Goal: Task Accomplishment & Management: Use online tool/utility

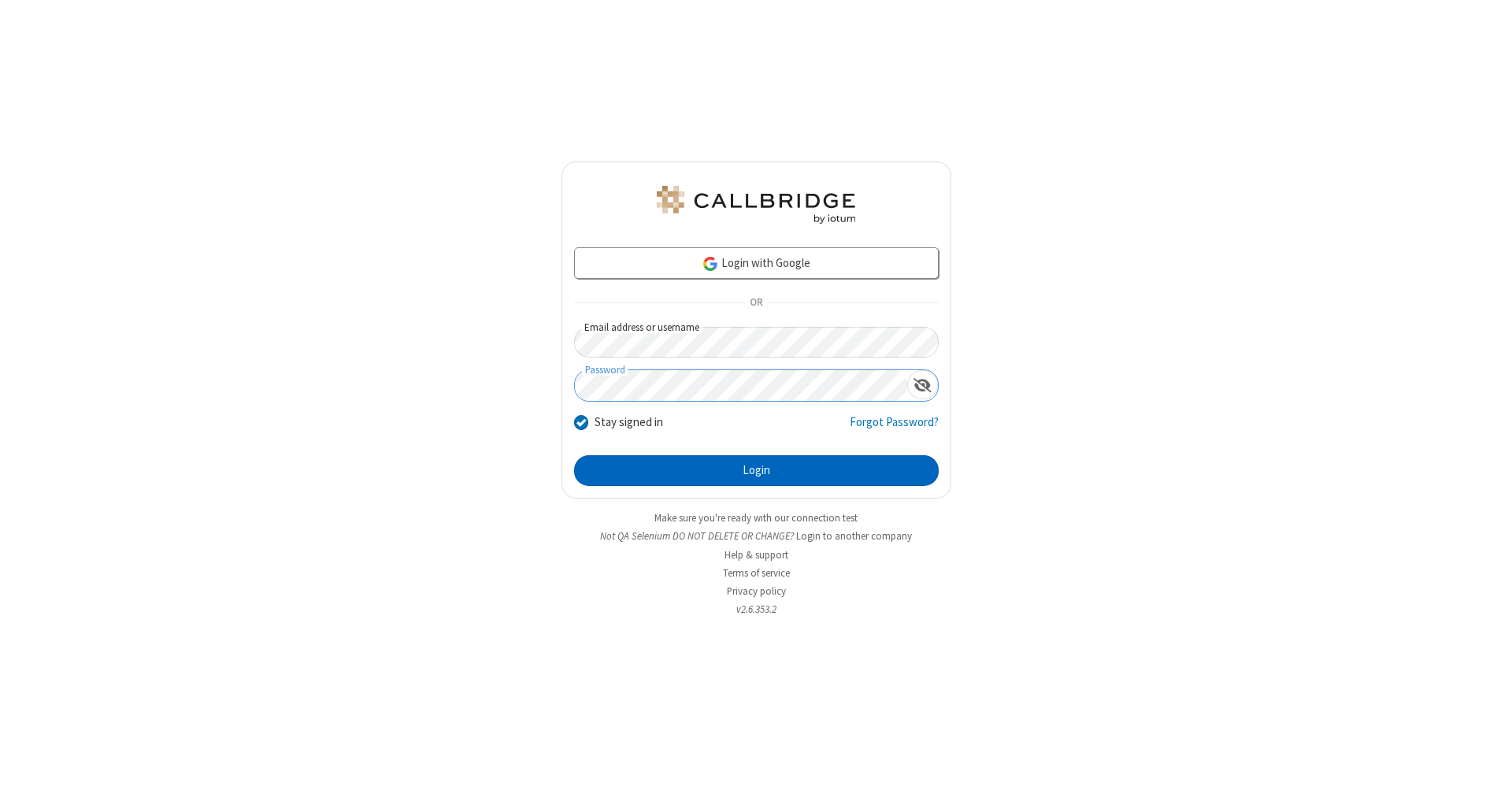
click at [756, 471] on button "Login" at bounding box center [757, 471] width 365 height 32
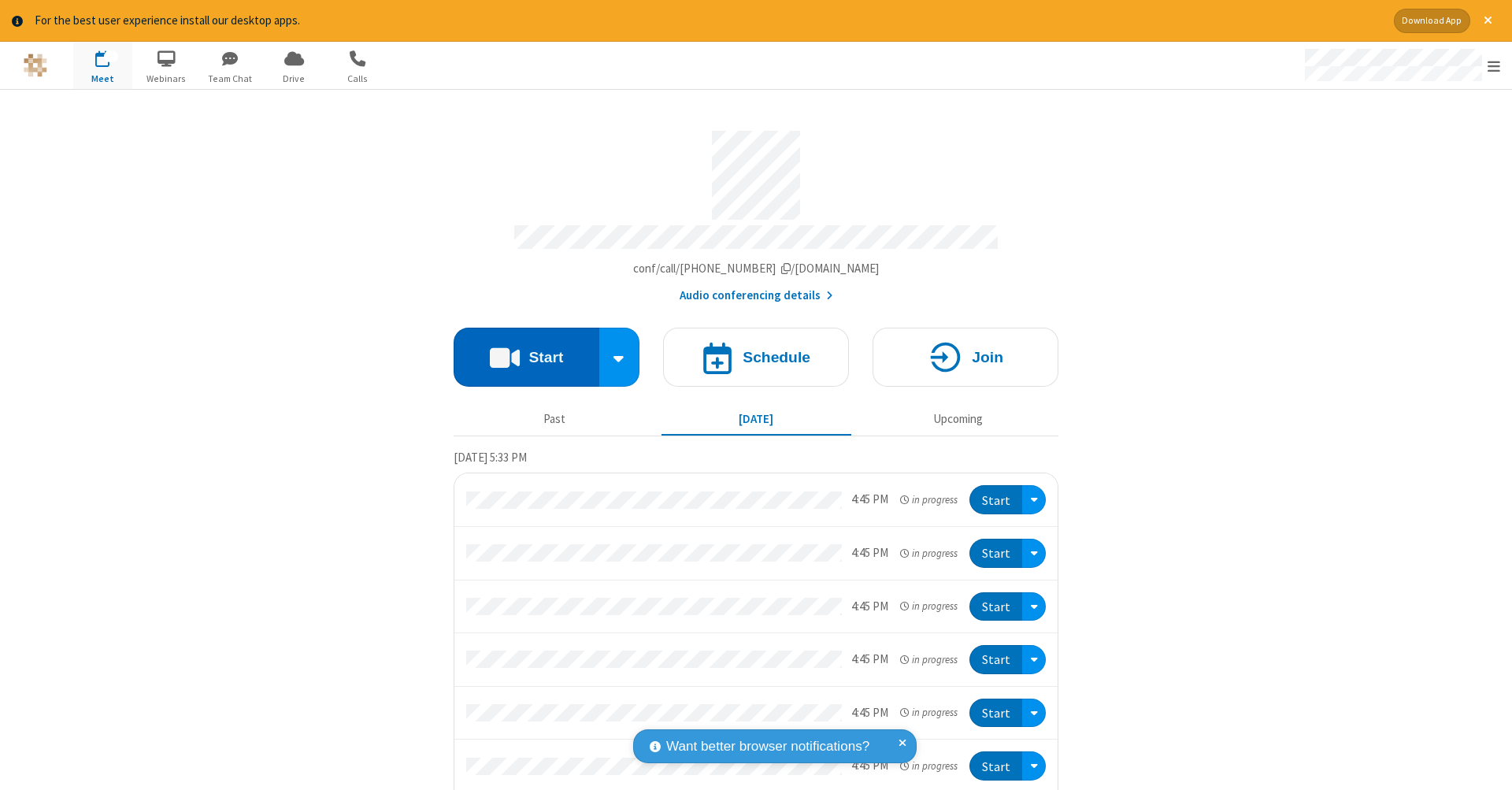
click at [520, 349] on button "Start" at bounding box center [527, 357] width 146 height 59
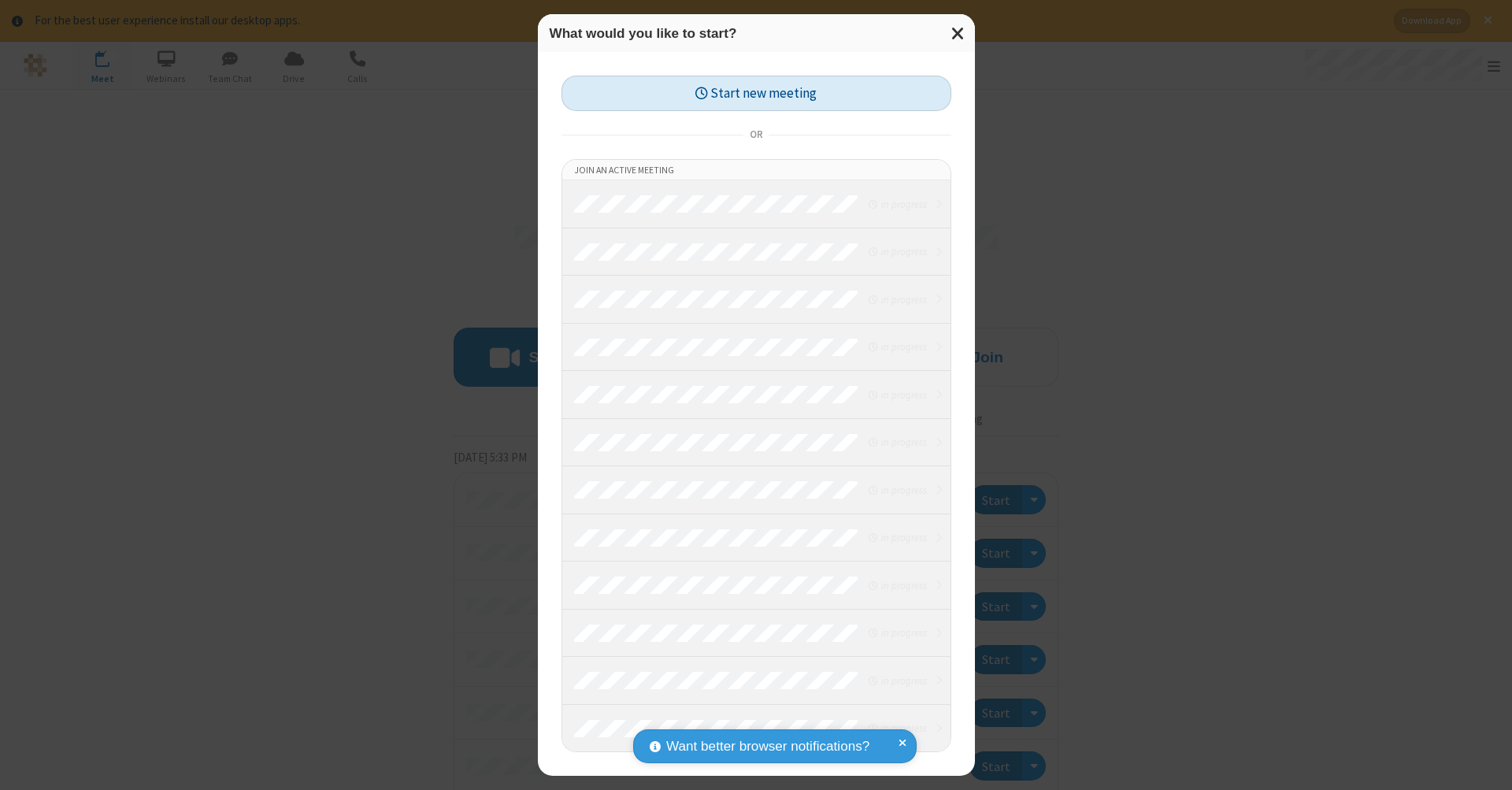
click at [756, 93] on button "Start new meeting" at bounding box center [756, 93] width 390 height 36
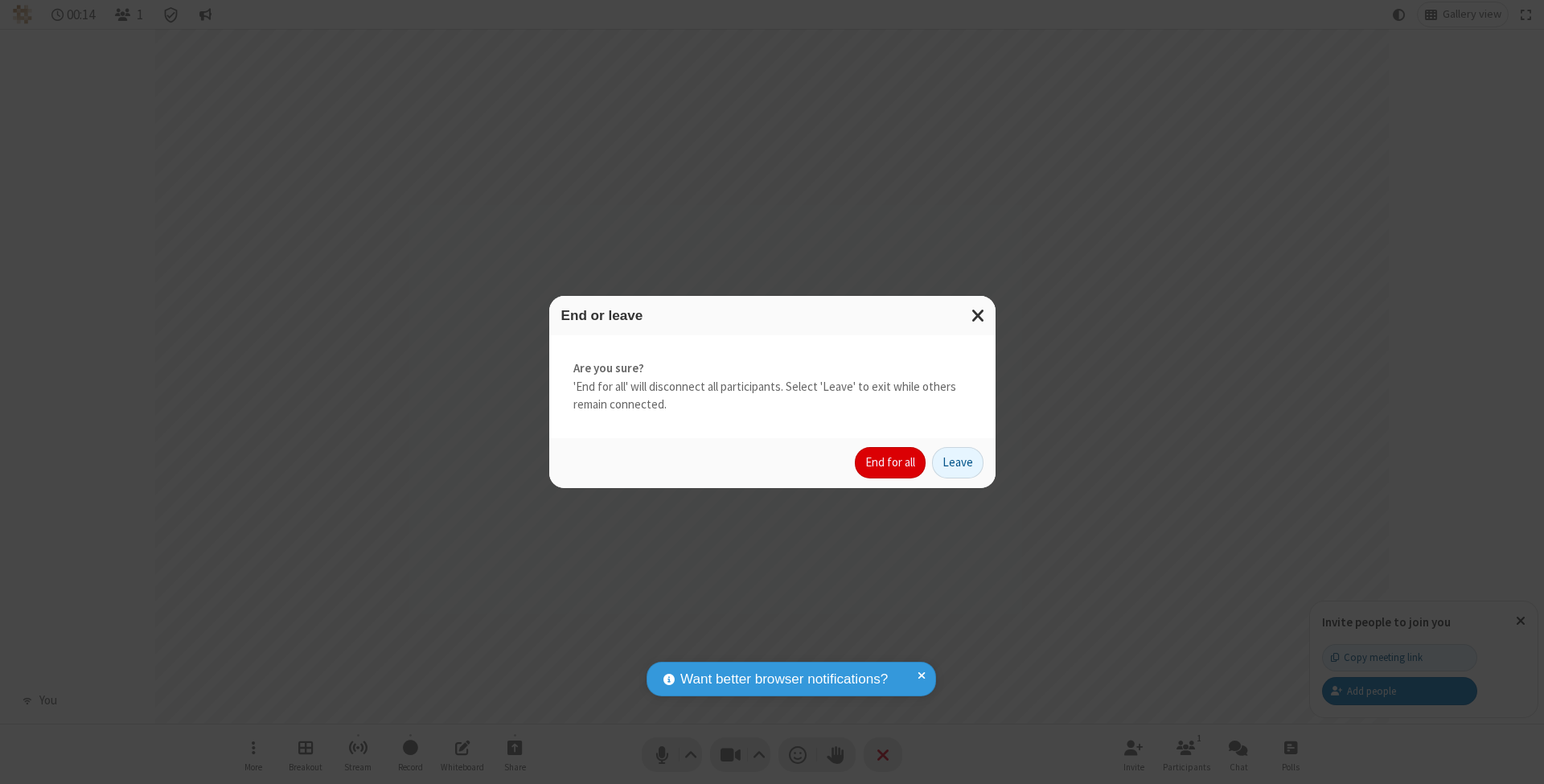
click at [891, 462] on button "End for all" at bounding box center [889, 463] width 70 height 32
